Goal: Information Seeking & Learning: Learn about a topic

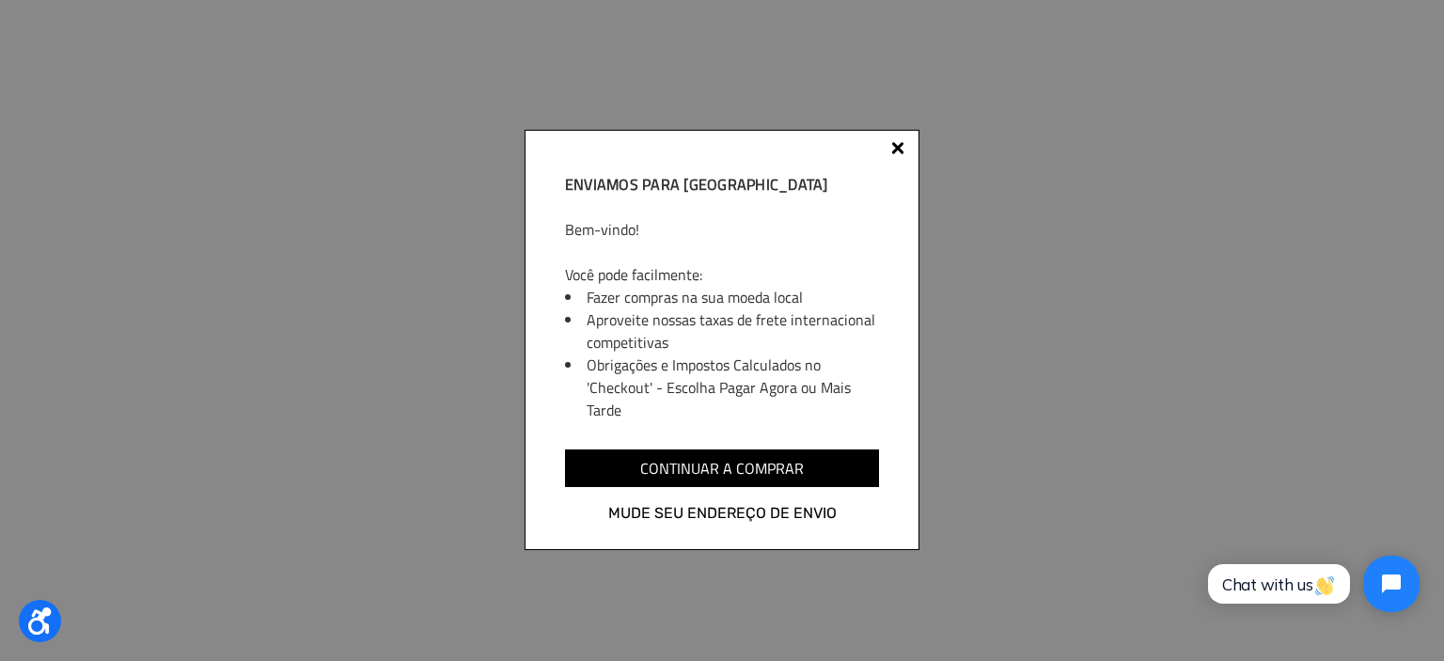
click at [891, 143] on div "Enviamos para Brasil Bem-vindo! Você pode facilmente: Fazer compras na sua moed…" at bounding box center [721, 340] width 395 height 420
click at [893, 146] on div at bounding box center [897, 151] width 15 height 15
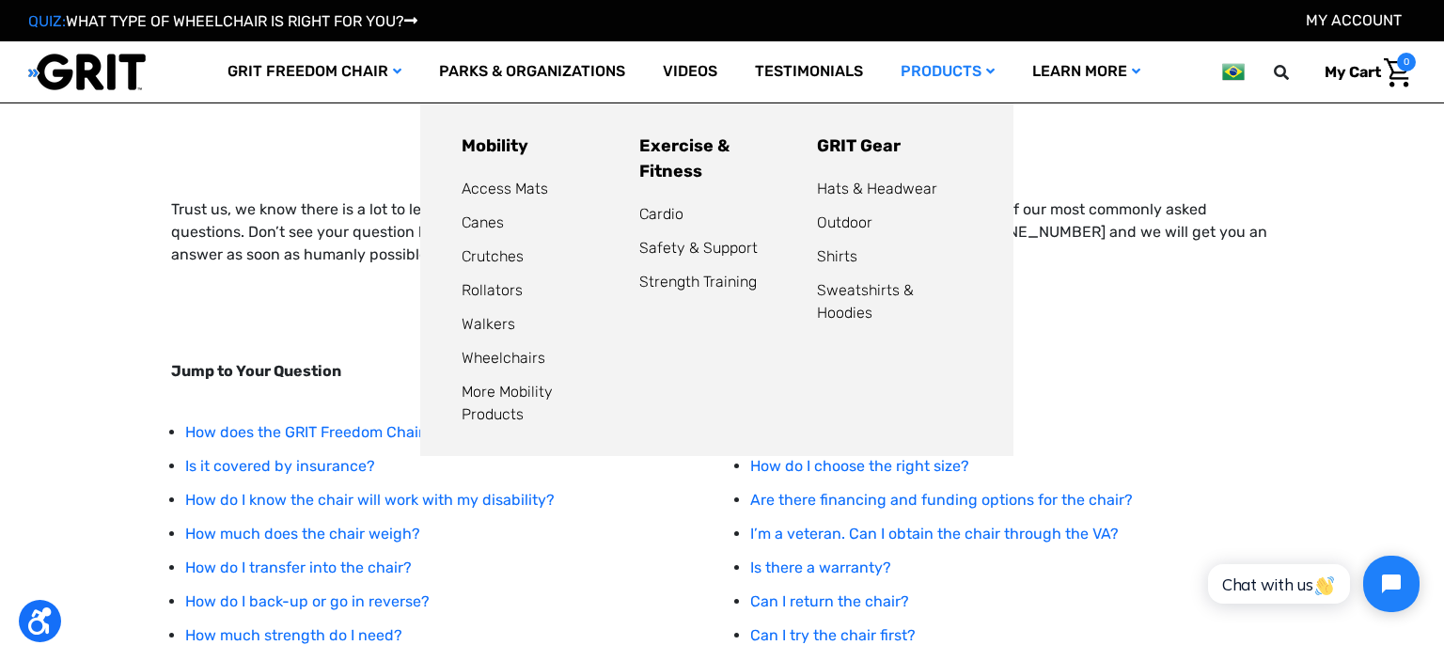
scroll to position [99, 0]
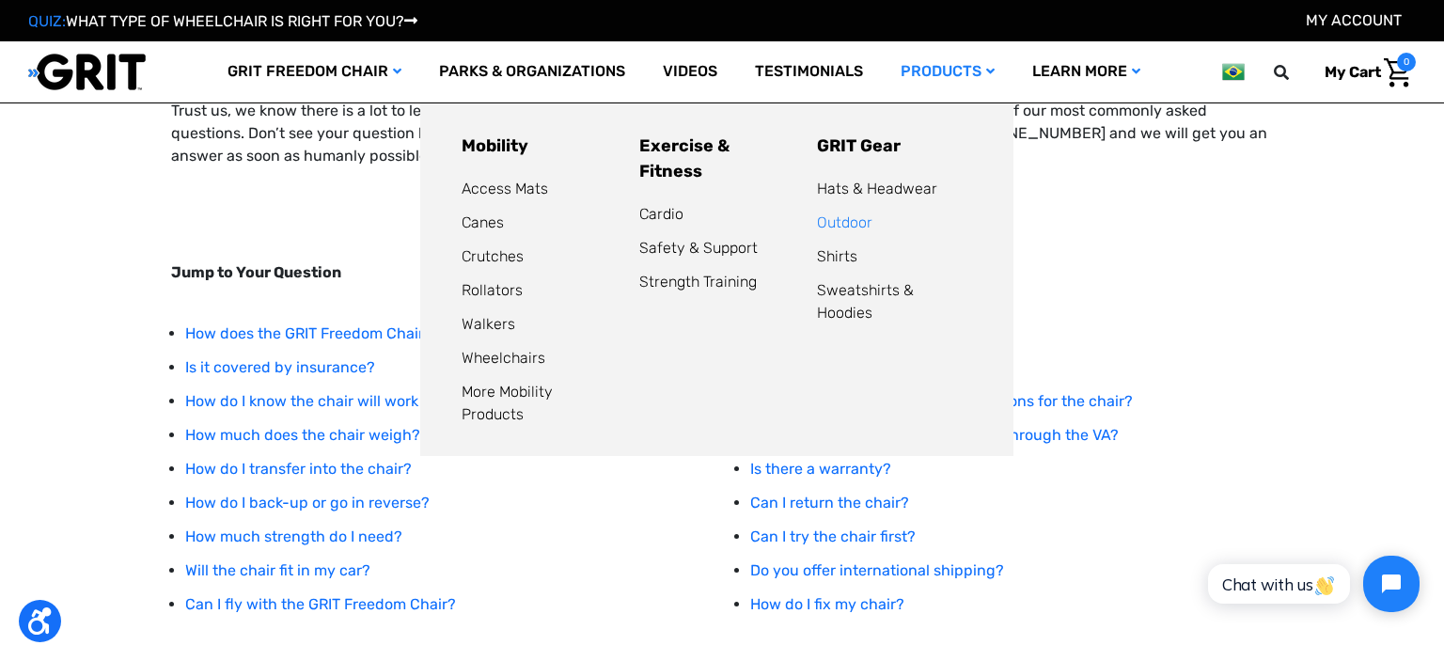
click at [848, 224] on link "Outdoor" at bounding box center [844, 222] width 55 height 18
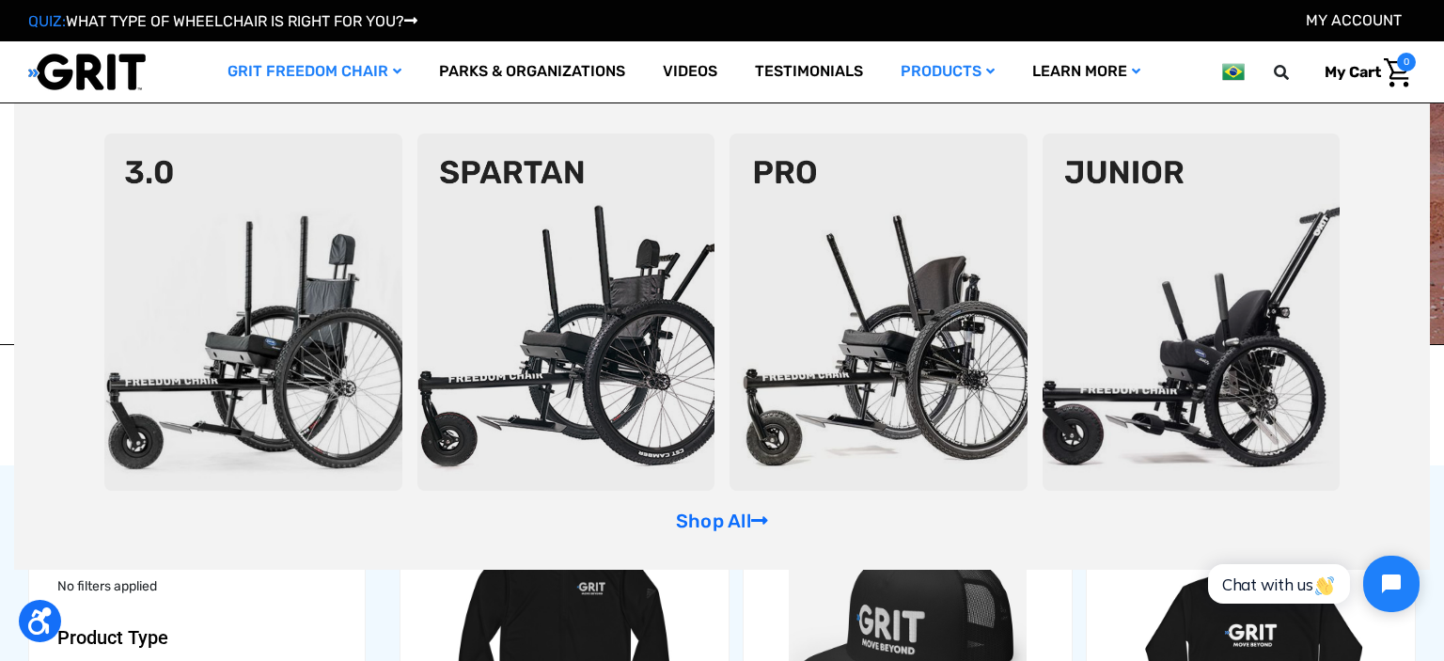
click at [310, 259] on img at bounding box center [253, 311] width 298 height 357
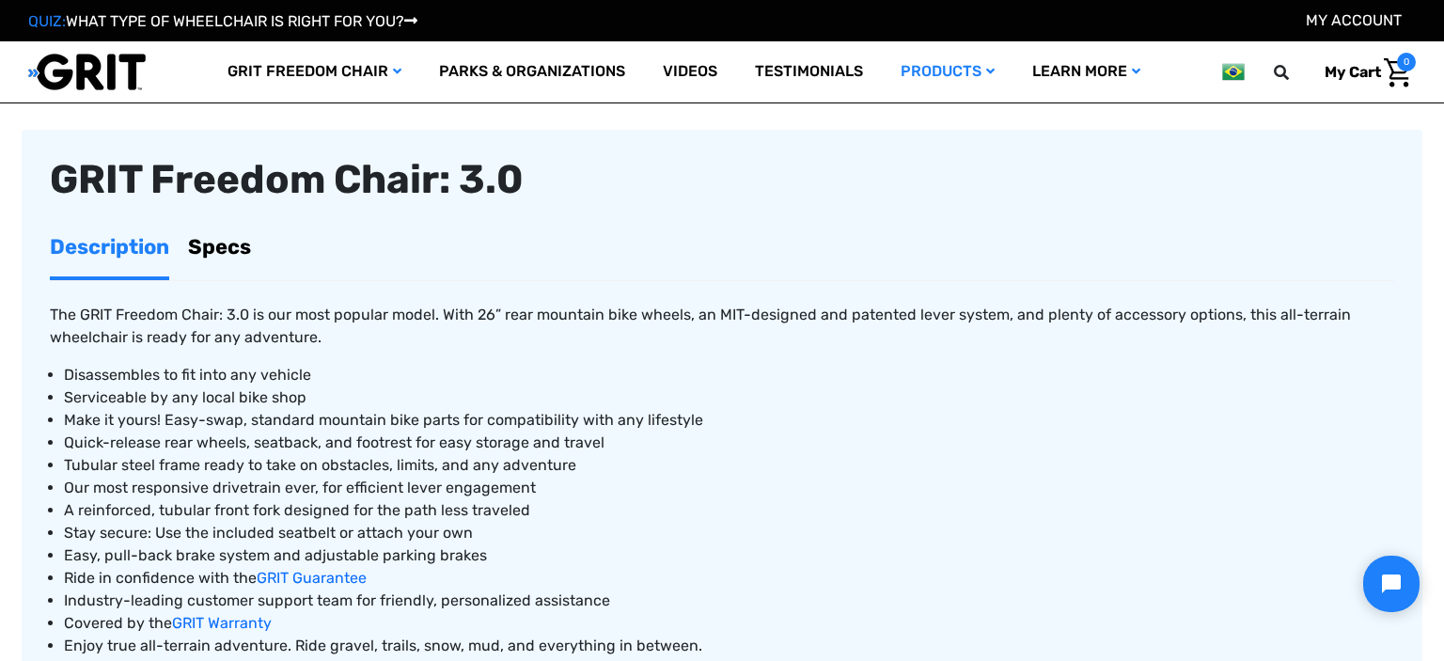
click at [242, 224] on link "Specs" at bounding box center [219, 246] width 63 height 59
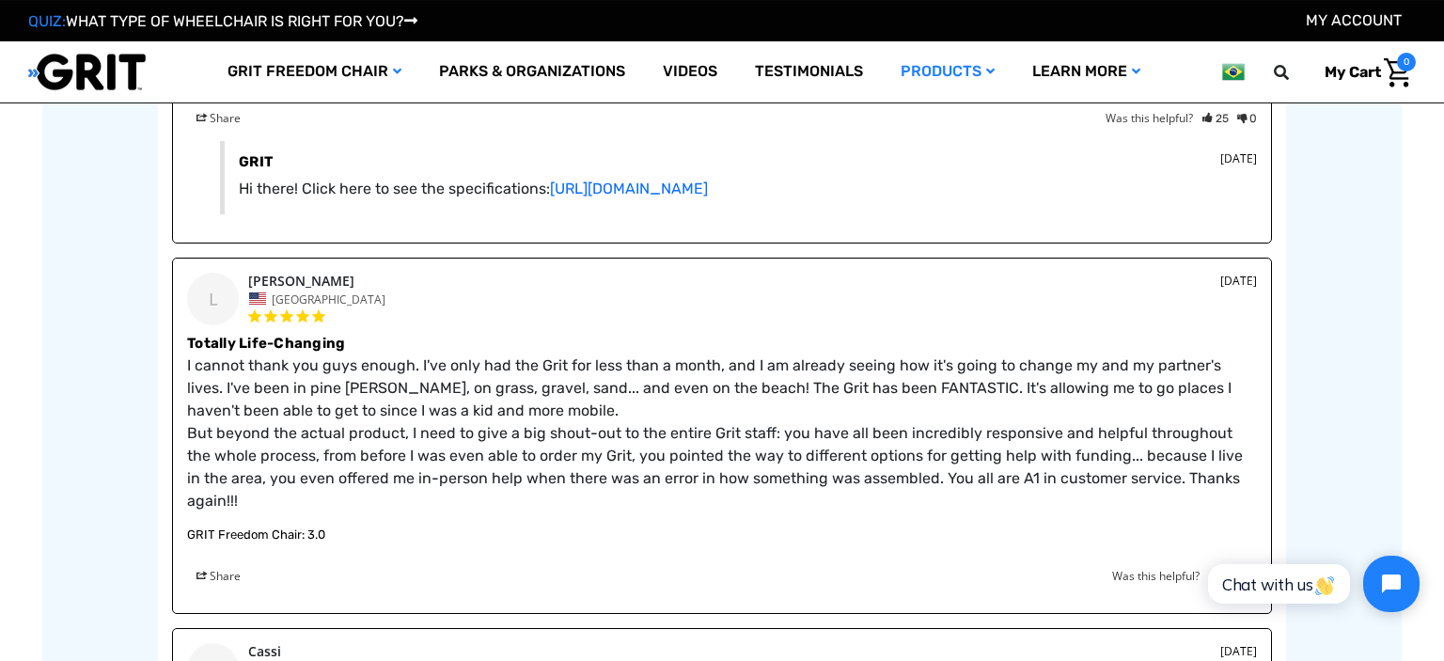
scroll to position [2580, 0]
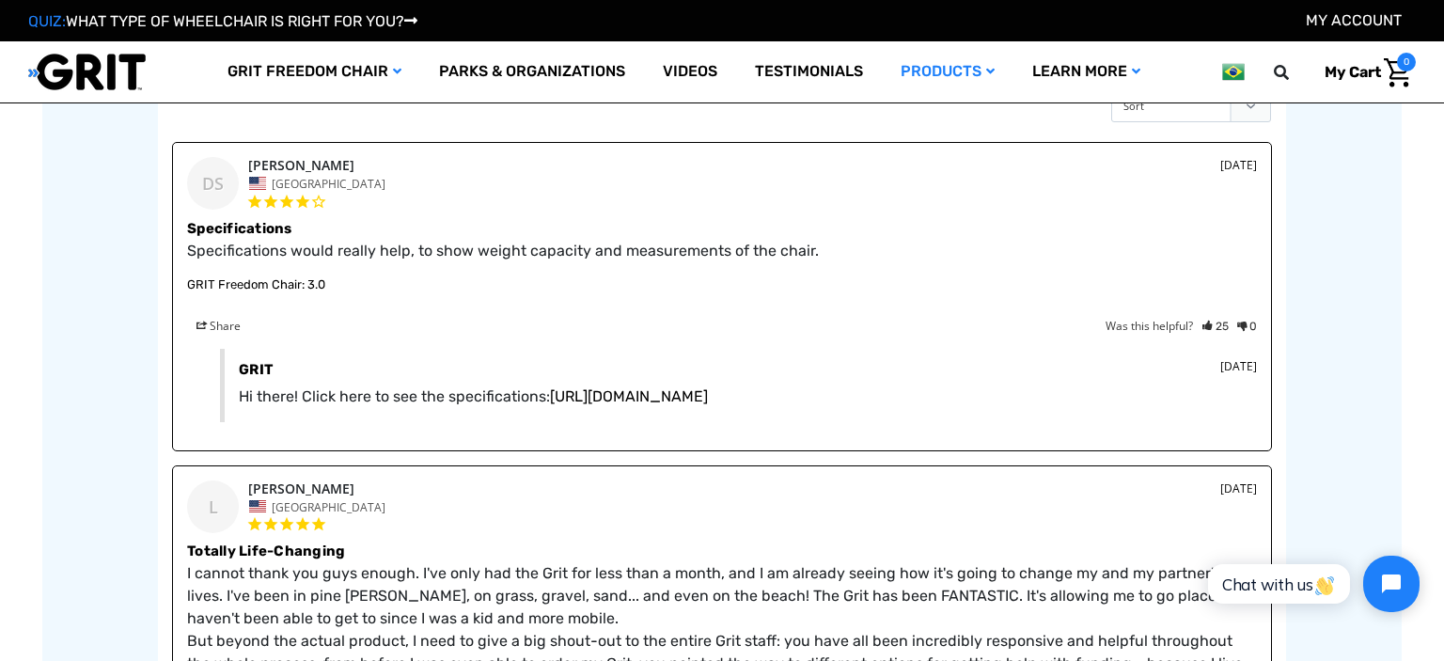
click at [708, 405] on link "https://www.gogrit.us/specifications" at bounding box center [629, 396] width 158 height 18
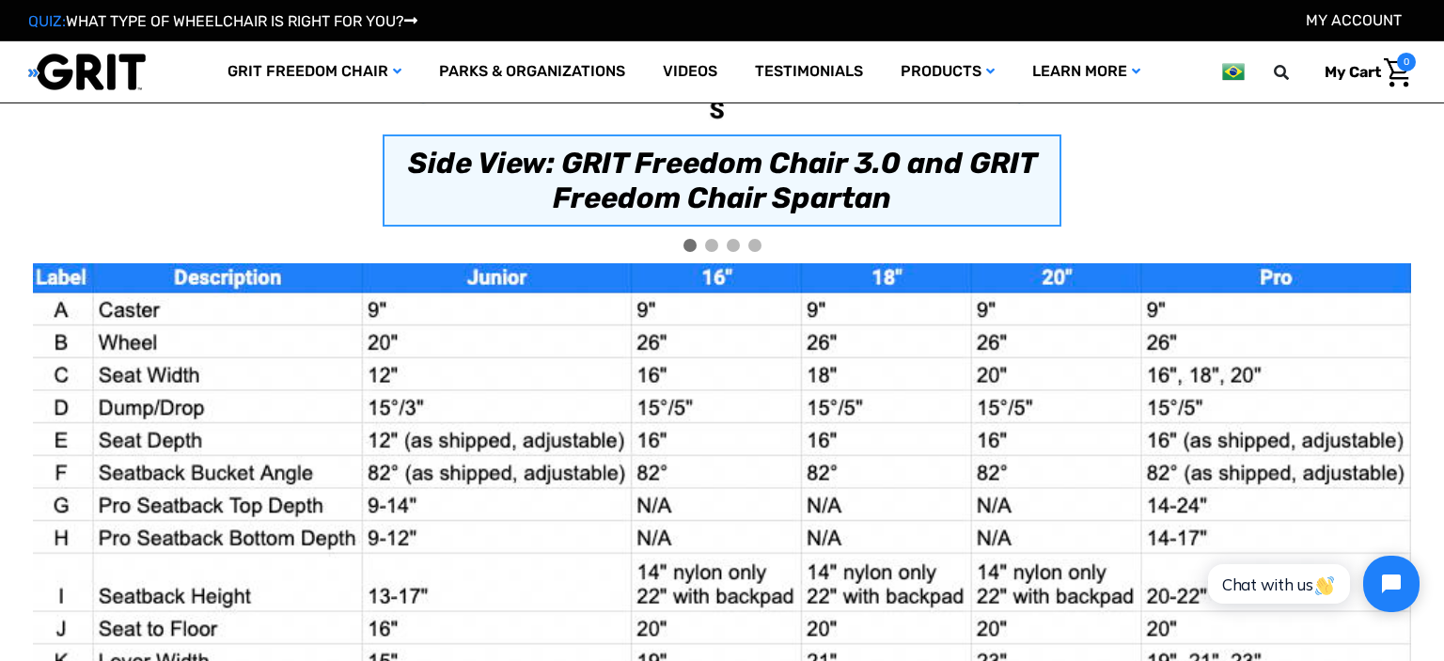
scroll to position [1333, 0]
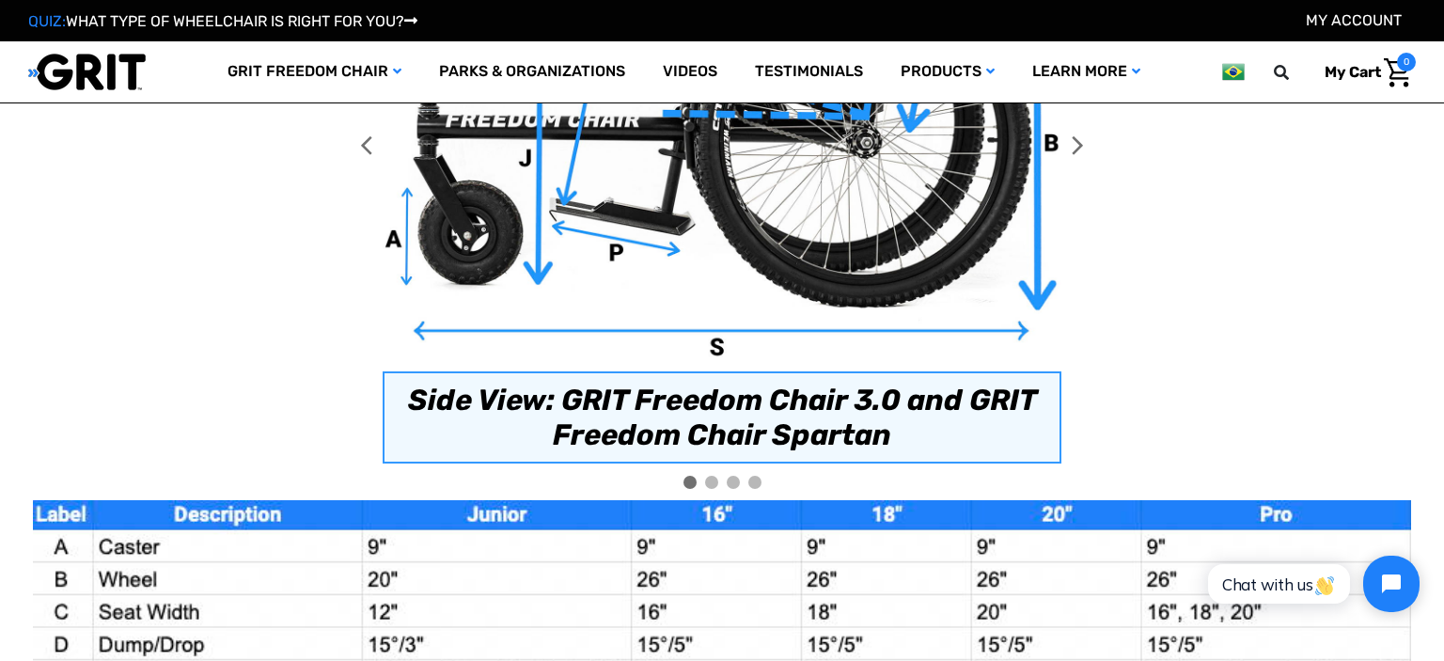
click at [106, 234] on div "GRIT Freedom Chair Specifications Build & Materials The frame of each GRIT Free…" at bounding box center [722, 170] width 1378 height 2877
